Goal: Task Accomplishment & Management: Manage account settings

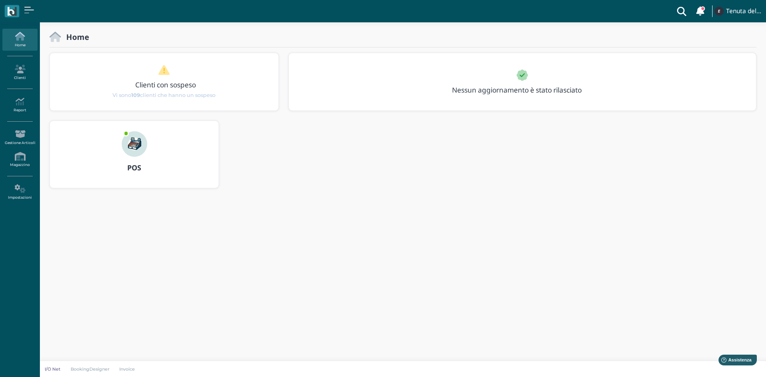
click at [139, 148] on img at bounding box center [135, 144] width 26 height 26
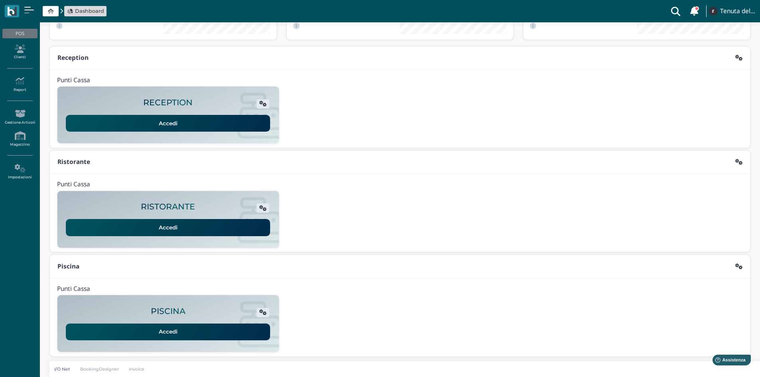
scroll to position [65, 0]
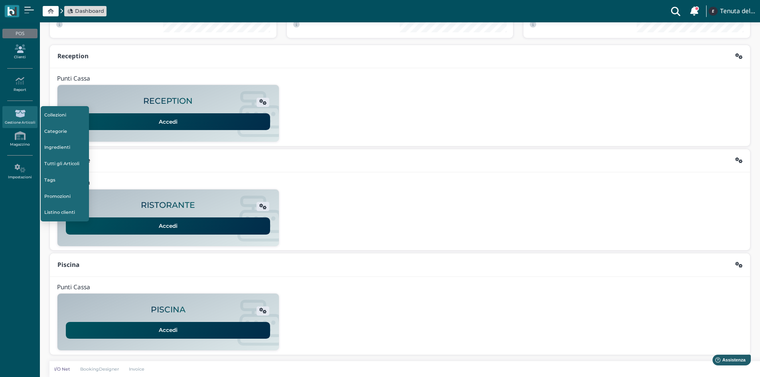
click at [24, 50] on icon at bounding box center [19, 48] width 35 height 9
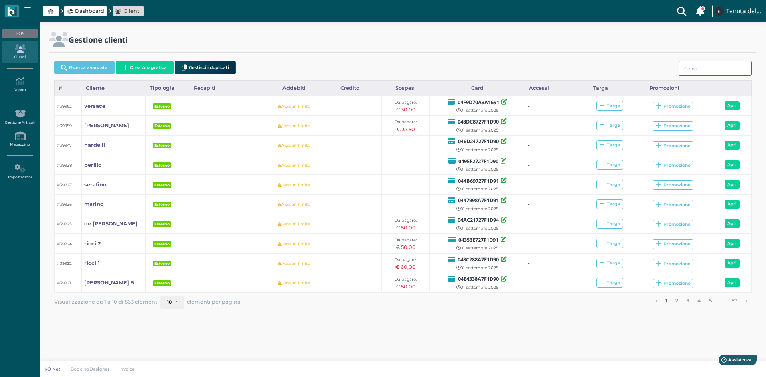
click at [704, 69] on input "search" at bounding box center [714, 68] width 73 height 15
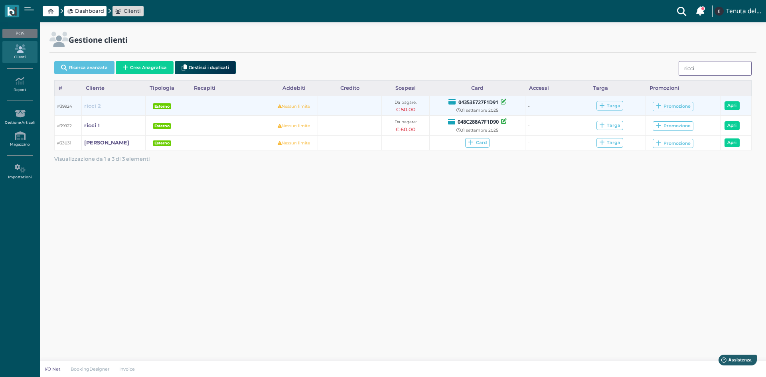
type input "ricci"
click at [92, 104] on b "ricci 2" at bounding box center [92, 106] width 17 height 6
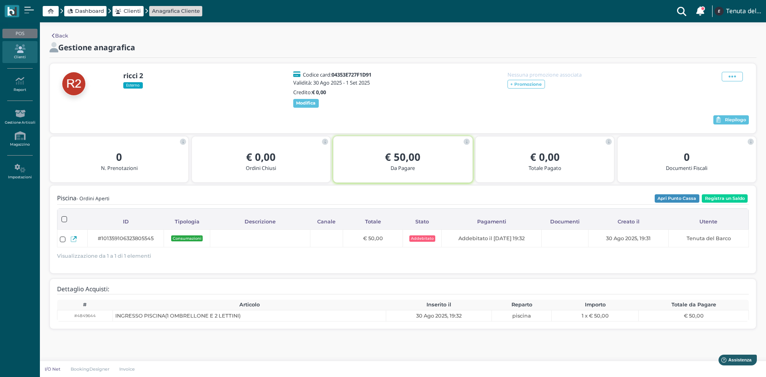
drag, startPoint x: 733, startPoint y: 75, endPoint x: 732, endPoint y: 99, distance: 23.9
click at [733, 75] on icon at bounding box center [732, 76] width 8 height 9
click at [704, 119] on span "Elimina" at bounding box center [706, 120] width 21 height 8
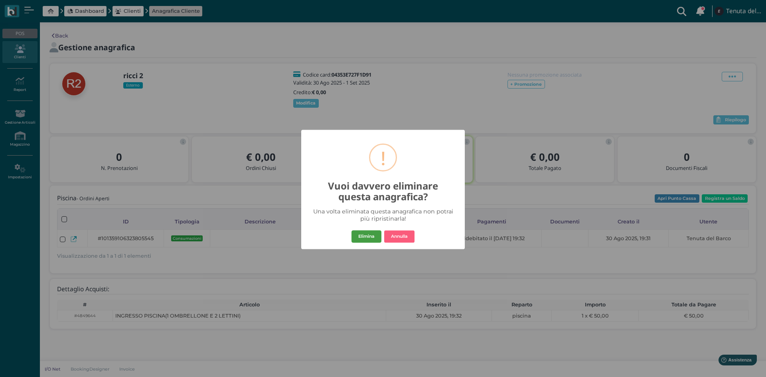
click at [373, 233] on button "Elimina" at bounding box center [366, 236] width 30 height 13
